Goal: Task Accomplishment & Management: Use online tool/utility

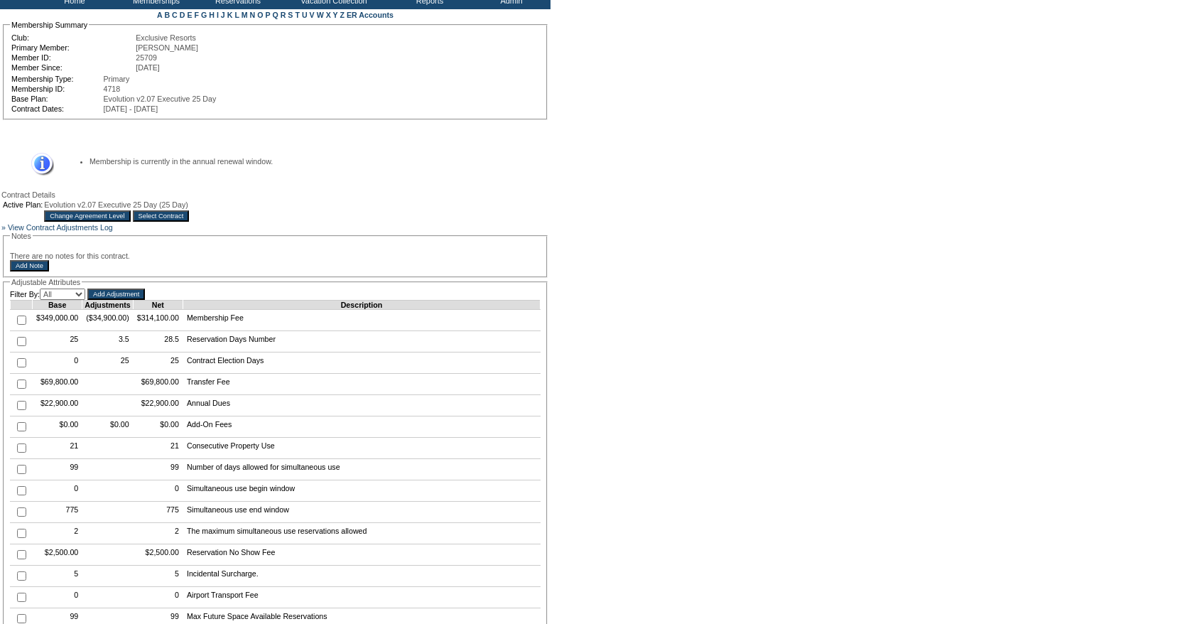
scroll to position [190, 0]
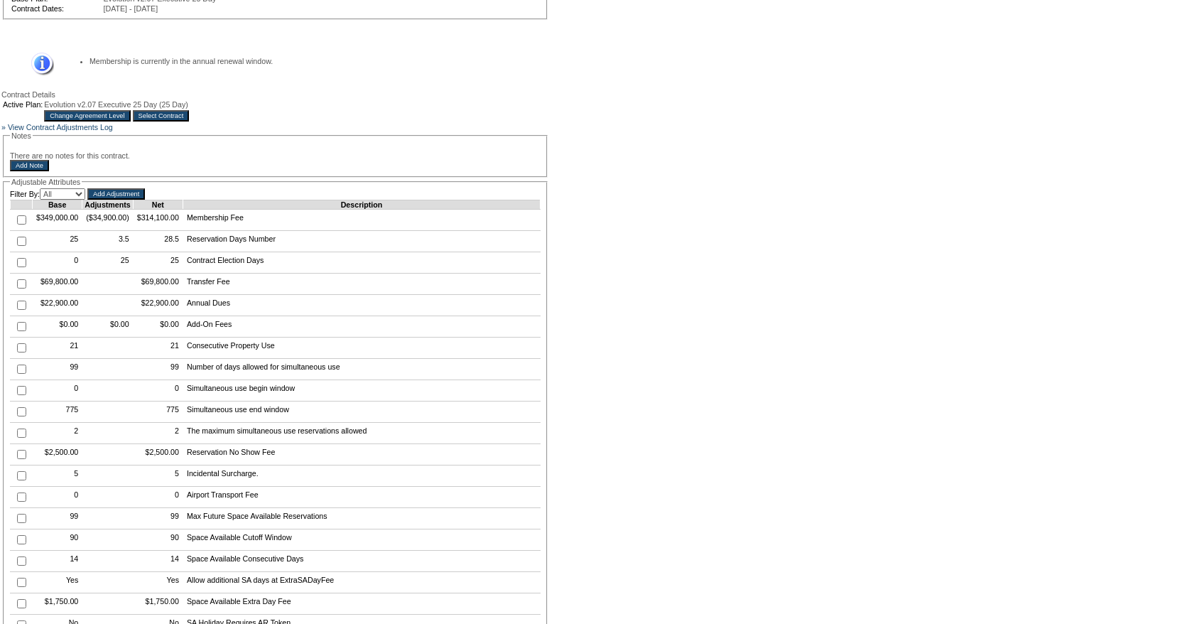
click at [22, 246] on input "checkbox" at bounding box center [21, 241] width 9 height 9
checkbox input "true"
click at [141, 200] on input "Add Adjustment" at bounding box center [116, 193] width 58 height 11
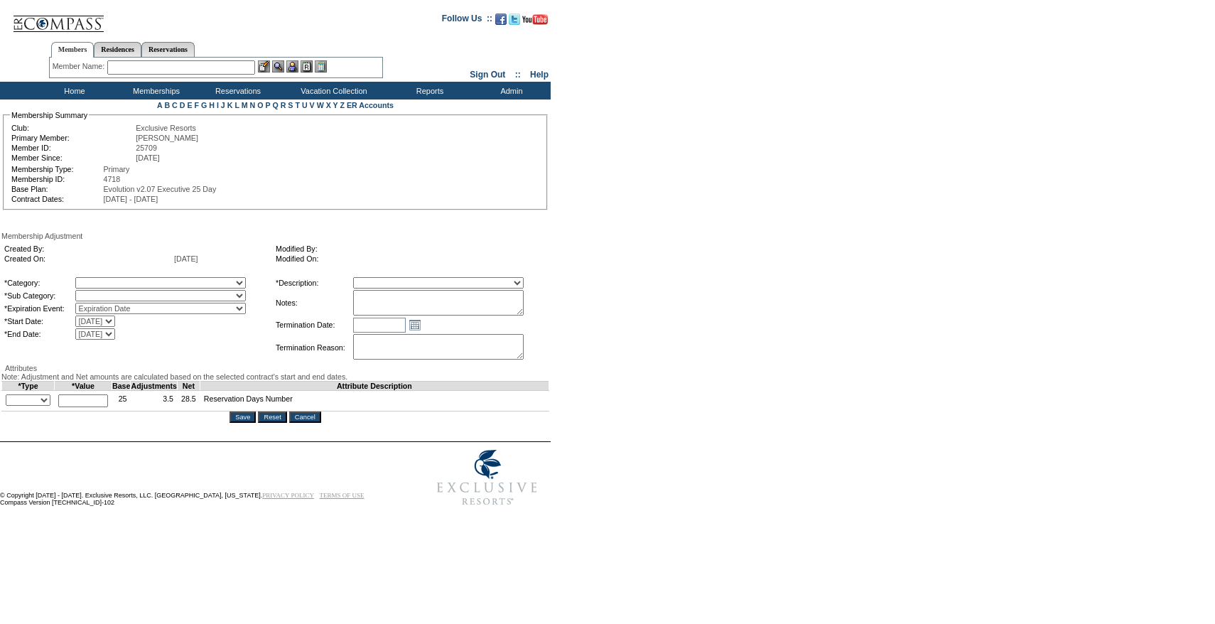
click at [172, 286] on select "A La Carte Days Contract Election Days Converted Days Coronavirus Other Referra…" at bounding box center [160, 282] width 170 height 11
select select "56"
click at [104, 279] on select "A La Carte Days Contract Election Days Converted Days Coronavirus Other Referra…" at bounding box center [160, 282] width 170 height 11
click at [134, 280] on select "A La Carte Days Contract Election Days Converted Days Coronavirus Other Referra…" at bounding box center [160, 282] width 170 height 11
click at [126, 278] on table "*Category: A La Carte Days Contract Election Days Converted Days Coronavirus Ot…" at bounding box center [138, 308] width 270 height 65
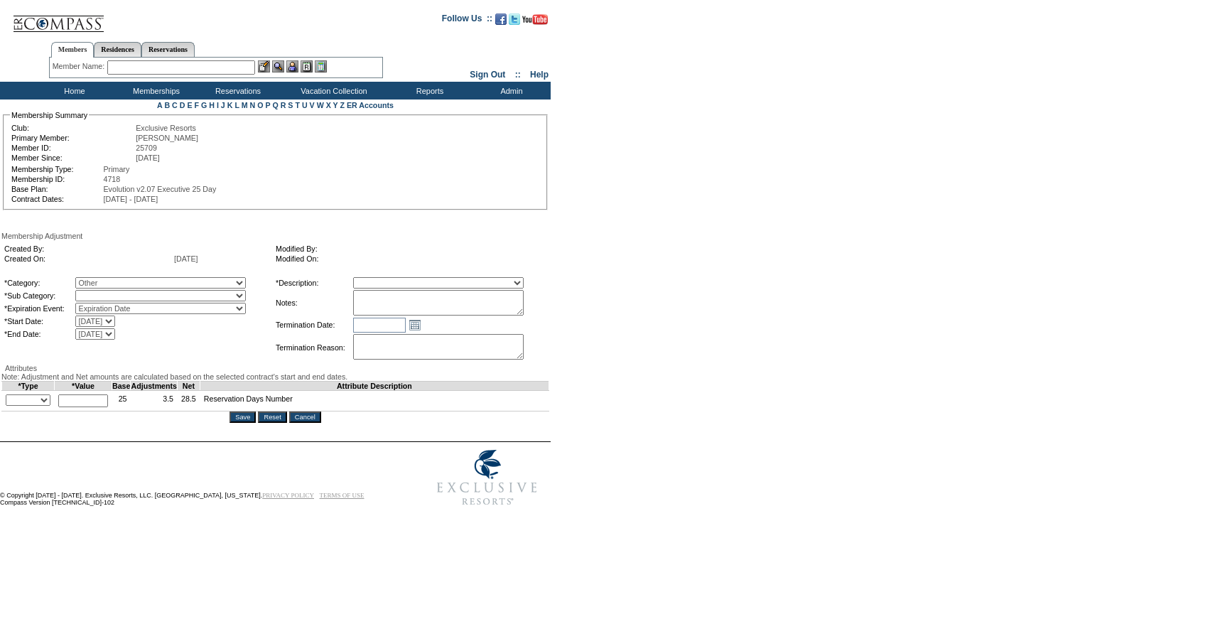
click at [130, 282] on select "A La Carte Days Contract Election Days Converted Days Coronavirus Other Referra…" at bounding box center [160, 282] width 170 height 11
select select "781"
click at [104, 279] on select "A La Carte Days Contract Election Days Converted Days Coronavirus Other Referra…" at bounding box center [160, 282] width 170 height 11
click at [133, 300] on select "Miscellaneous Adjustment" at bounding box center [160, 295] width 170 height 11
